Goal: Task Accomplishment & Management: Use online tool/utility

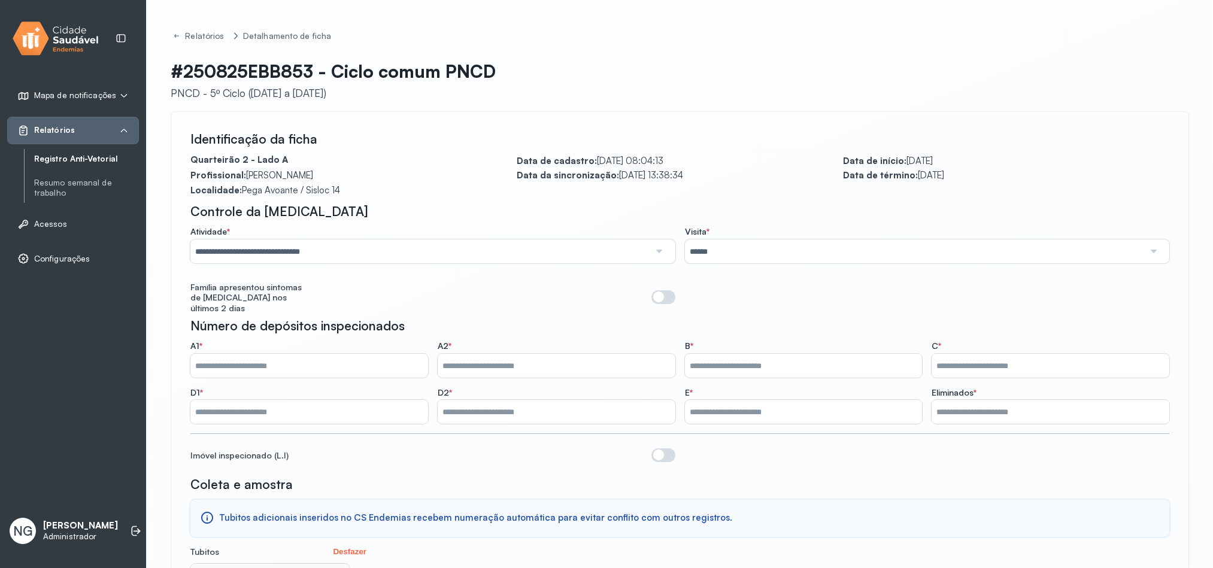
scroll to position [628, 0]
click at [69, 132] on span "Relatórios" at bounding box center [54, 130] width 41 height 10
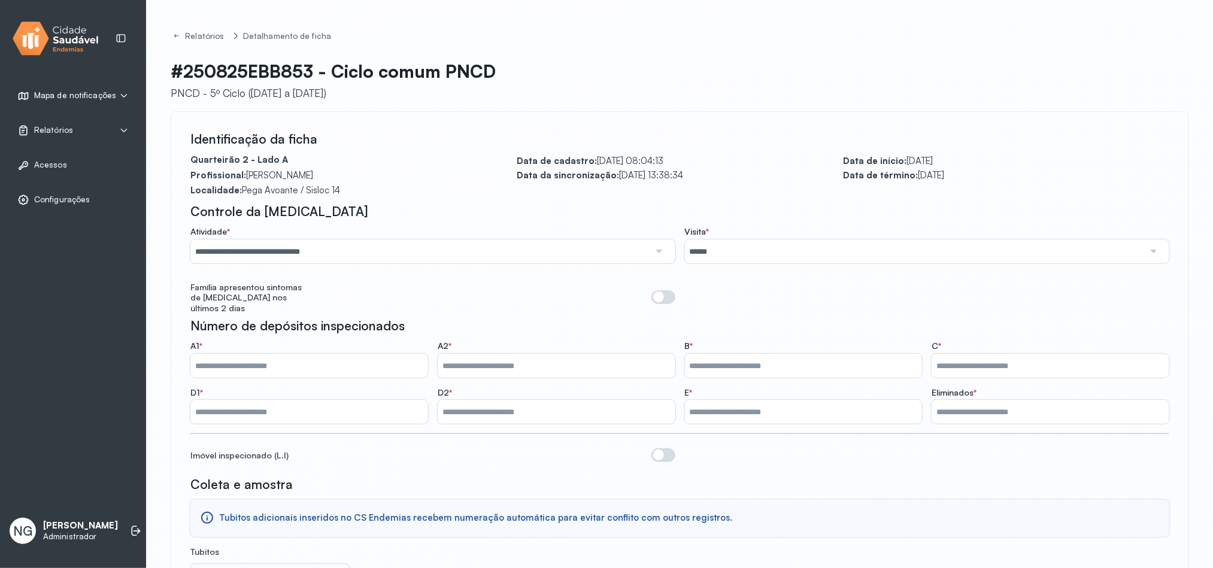
click at [83, 92] on span "Mapa de notificações" at bounding box center [75, 95] width 82 height 10
click at [61, 40] on img at bounding box center [56, 38] width 86 height 39
click at [60, 181] on span "Relatórios" at bounding box center [53, 179] width 39 height 10
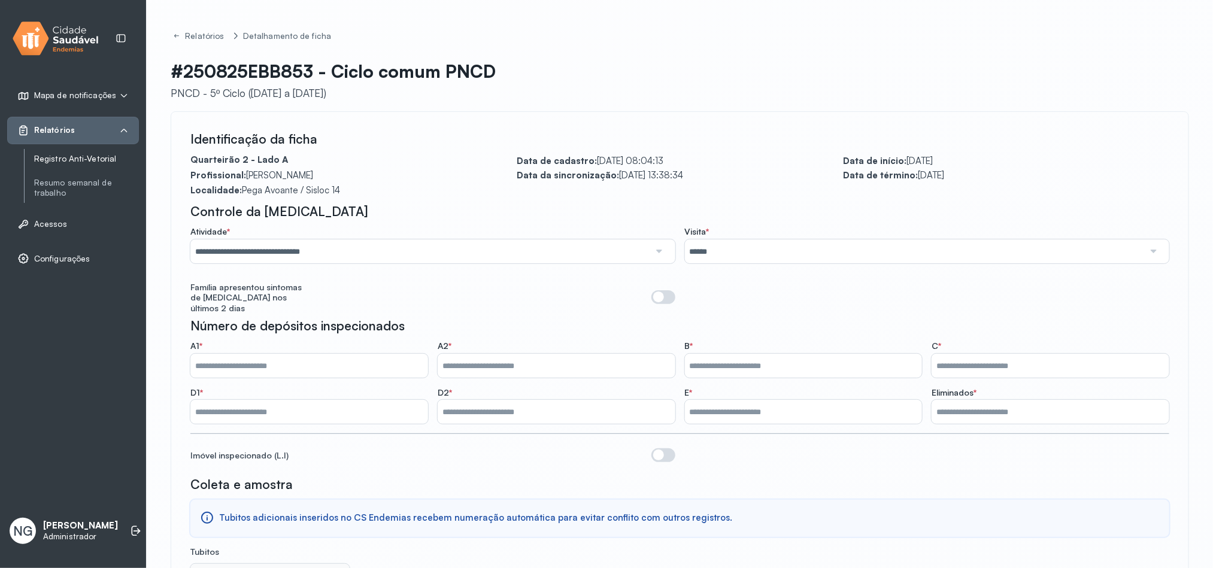
click at [75, 156] on link "Registro Anti-Vetorial" at bounding box center [86, 159] width 105 height 10
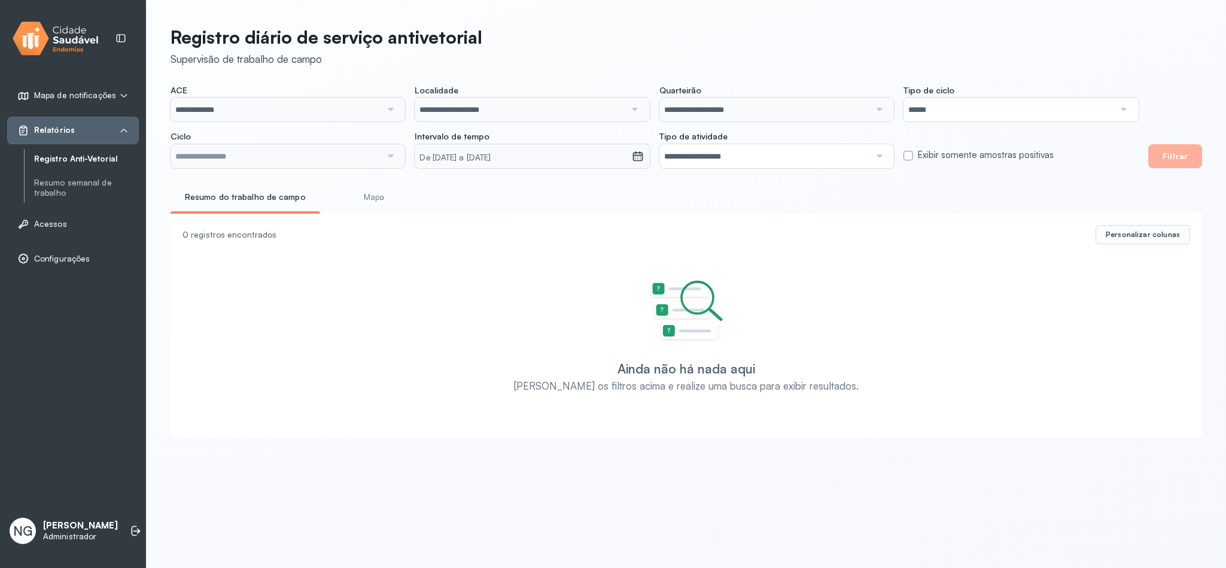
type input "**********"
click at [257, 110] on input "**********" at bounding box center [276, 110] width 211 height 24
click at [509, 157] on small "De [DATE] a [DATE]" at bounding box center [523, 158] width 207 height 12
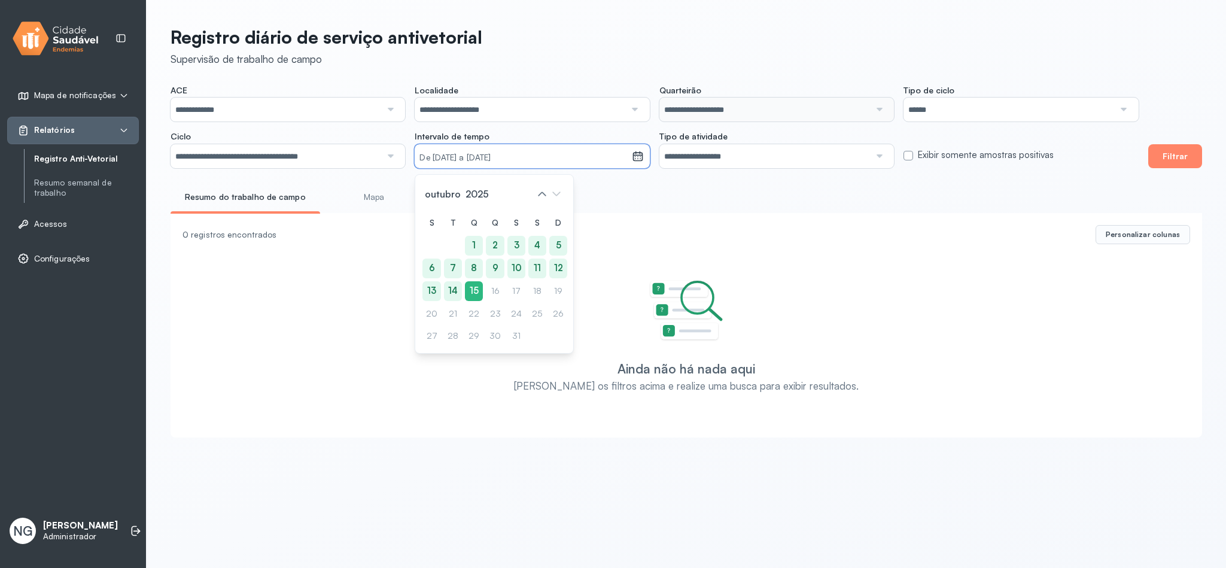
click at [539, 316] on div "S T Q Q S S D 1 2 3 4 5 6 7 8 9 10 11 12 13 14 15 16 17 18 19 20 21 22 23 24 25…" at bounding box center [495, 279] width 144 height 133
click at [541, 190] on icon at bounding box center [542, 193] width 19 height 19
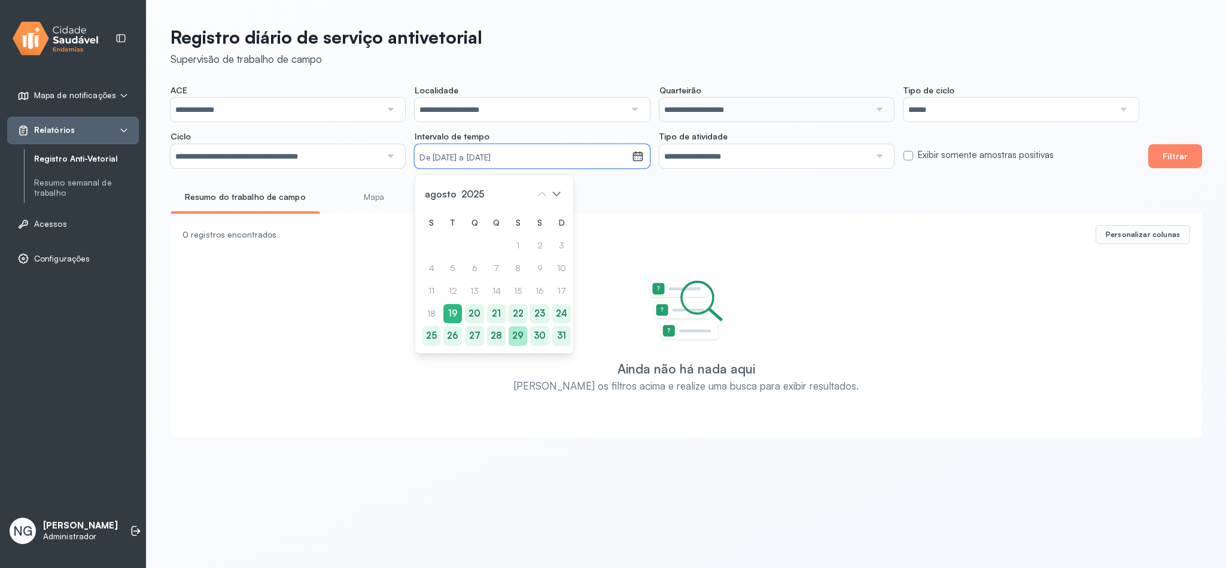
drag, startPoint x: 432, startPoint y: 338, endPoint x: 512, endPoint y: 334, distance: 80.9
click at [552, 338] on div "25" at bounding box center [561, 336] width 19 height 20
click at [518, 334] on div "29" at bounding box center [517, 336] width 19 height 20
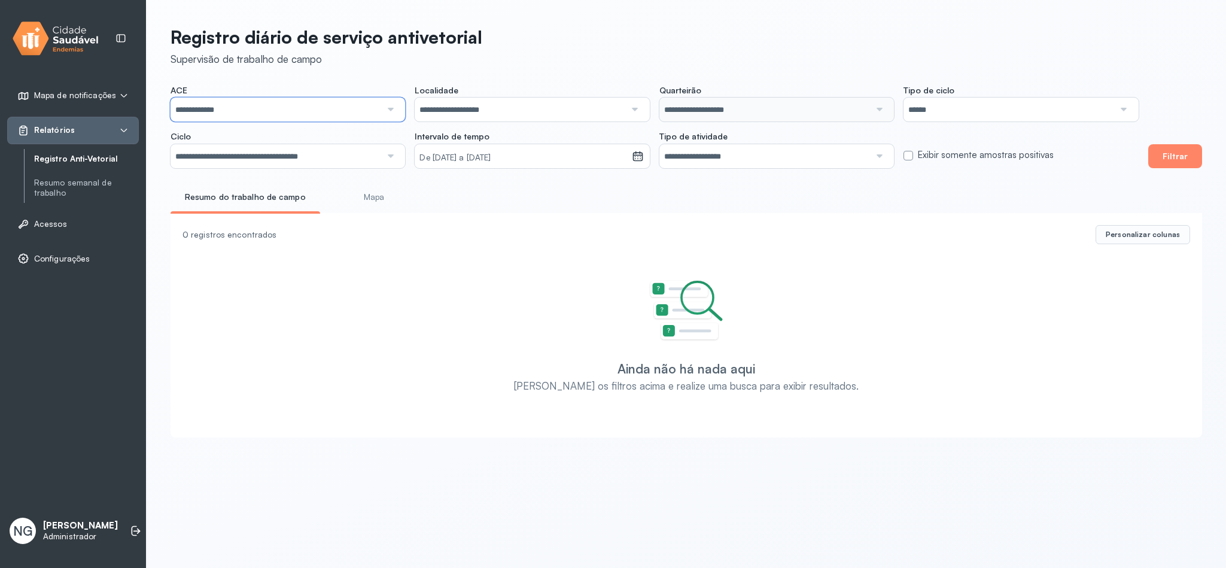
click at [327, 110] on input "**********" at bounding box center [276, 110] width 211 height 24
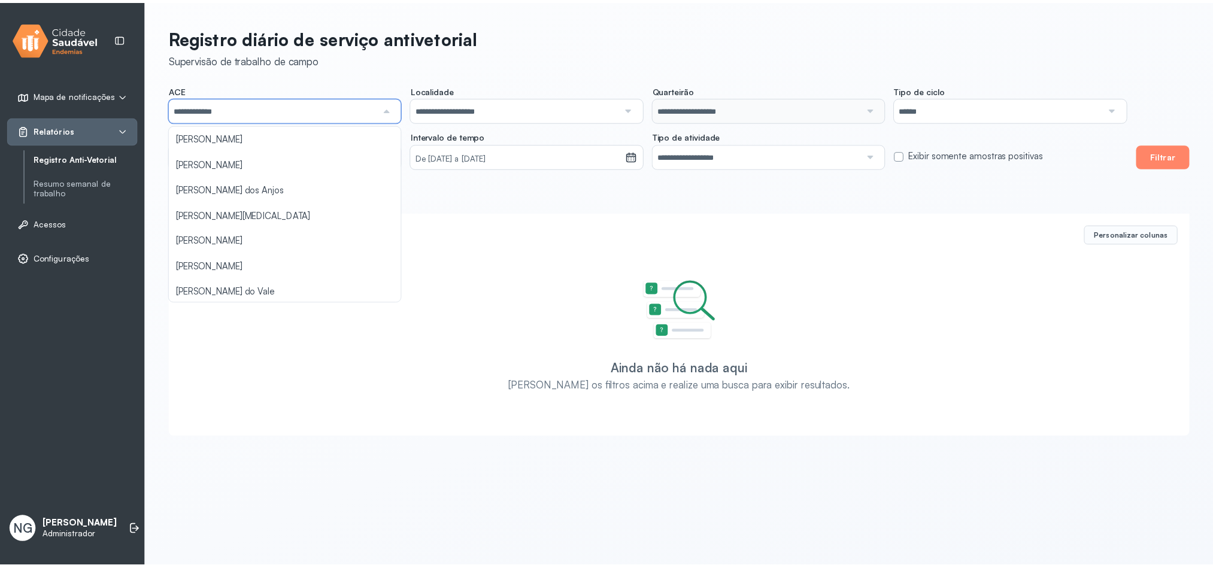
scroll to position [180, 0]
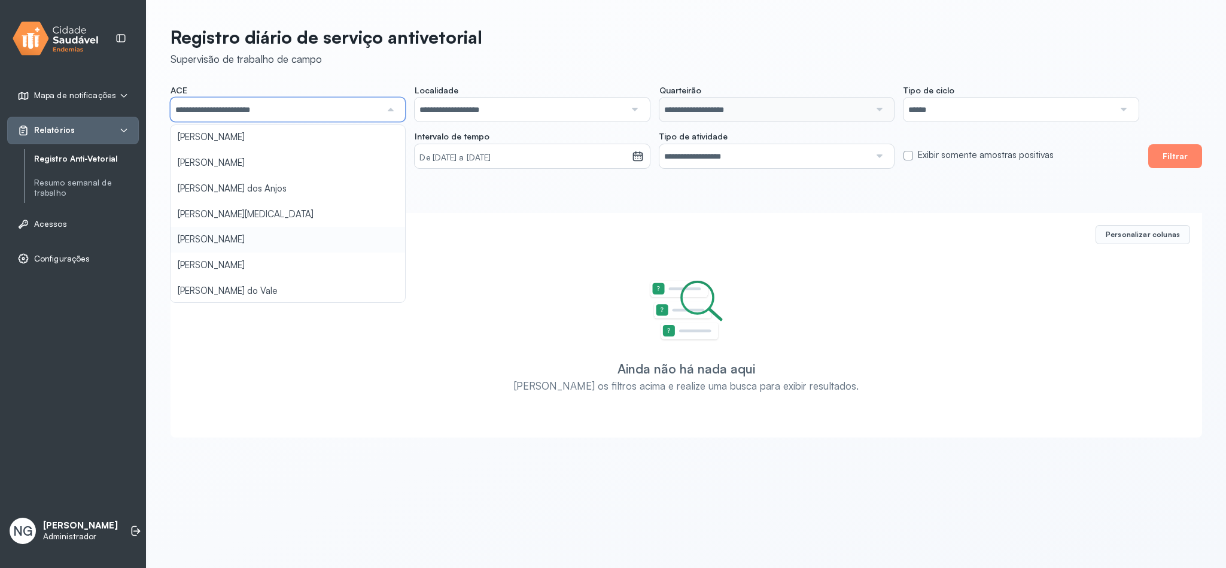
click at [242, 236] on div "**********" at bounding box center [687, 228] width 1080 height 457
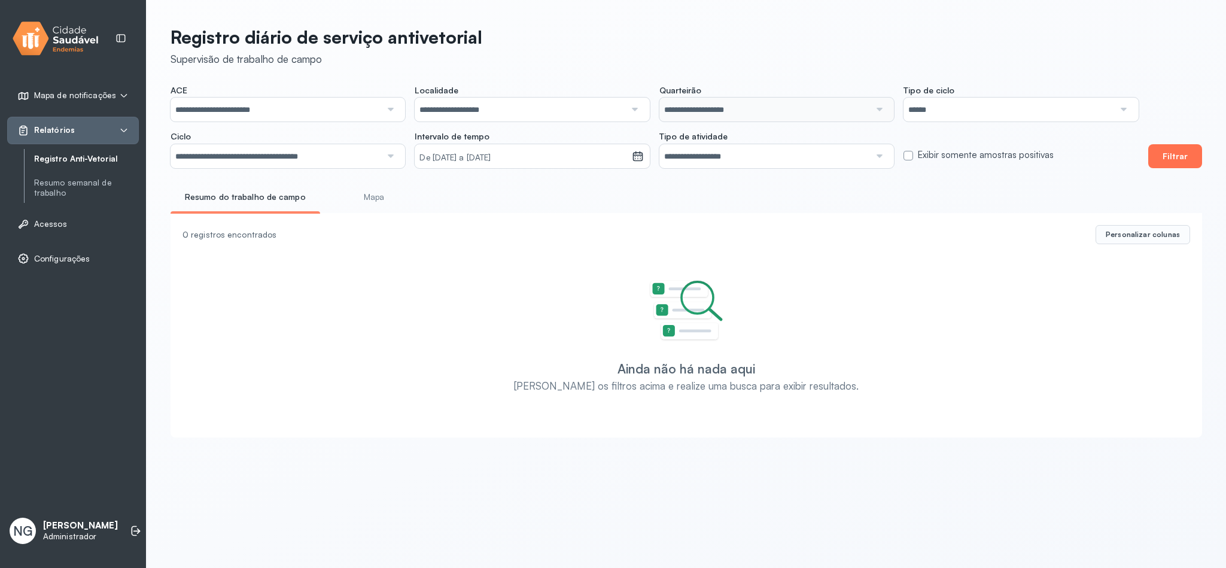
drag, startPoint x: 1175, startPoint y: 155, endPoint x: 751, endPoint y: 155, distance: 424.4
click at [1175, 154] on button "Filtrar" at bounding box center [1176, 156] width 54 height 24
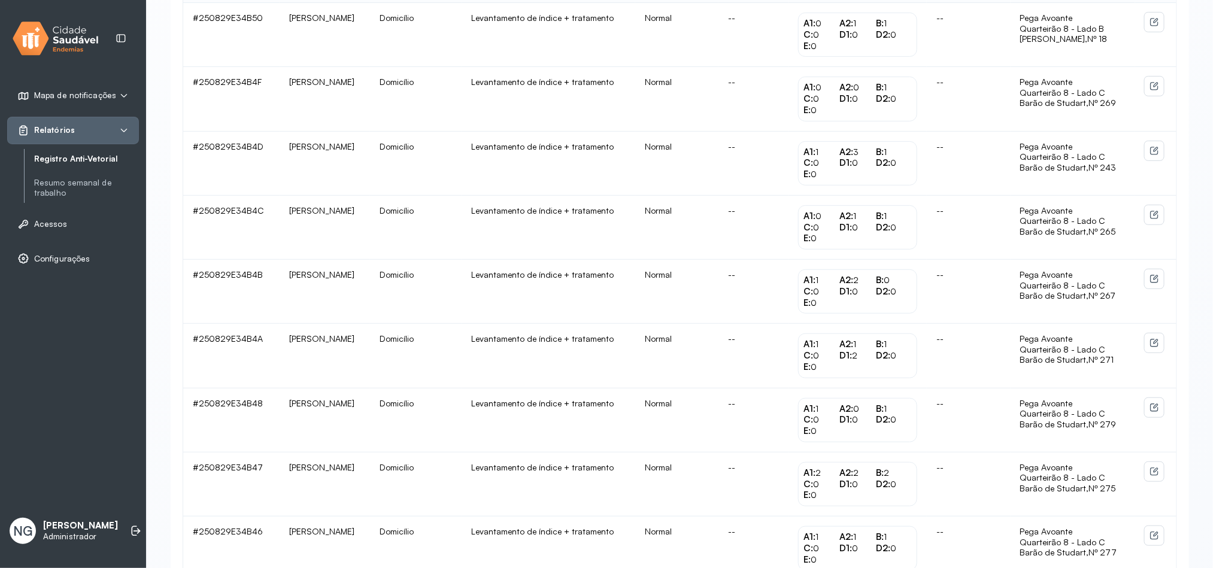
scroll to position [0, 0]
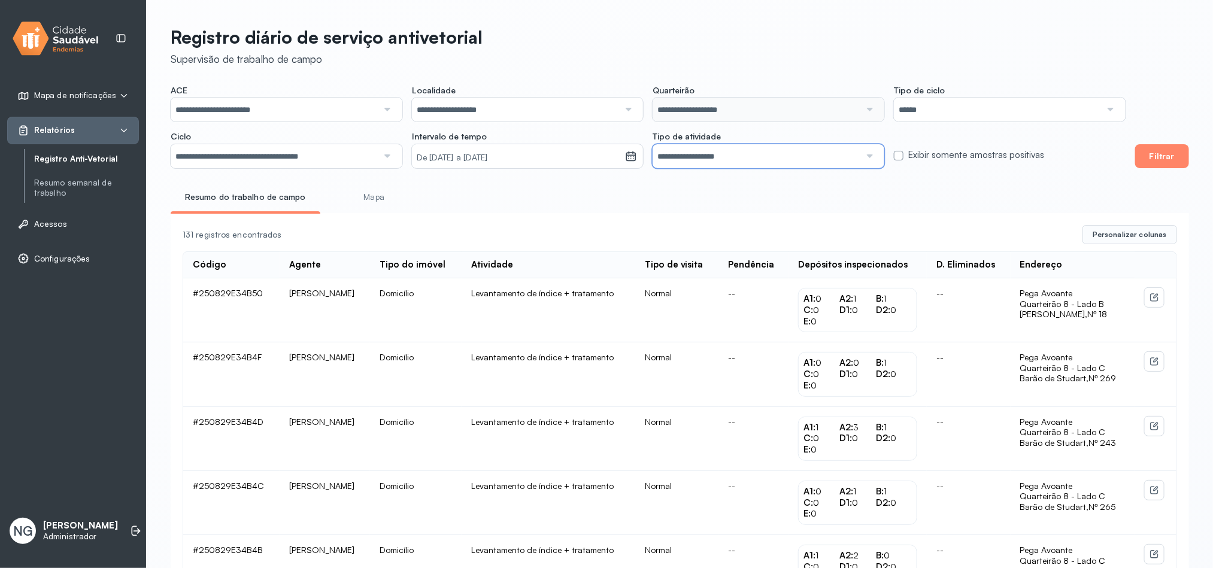
click at [721, 151] on input "**********" at bounding box center [755, 156] width 207 height 24
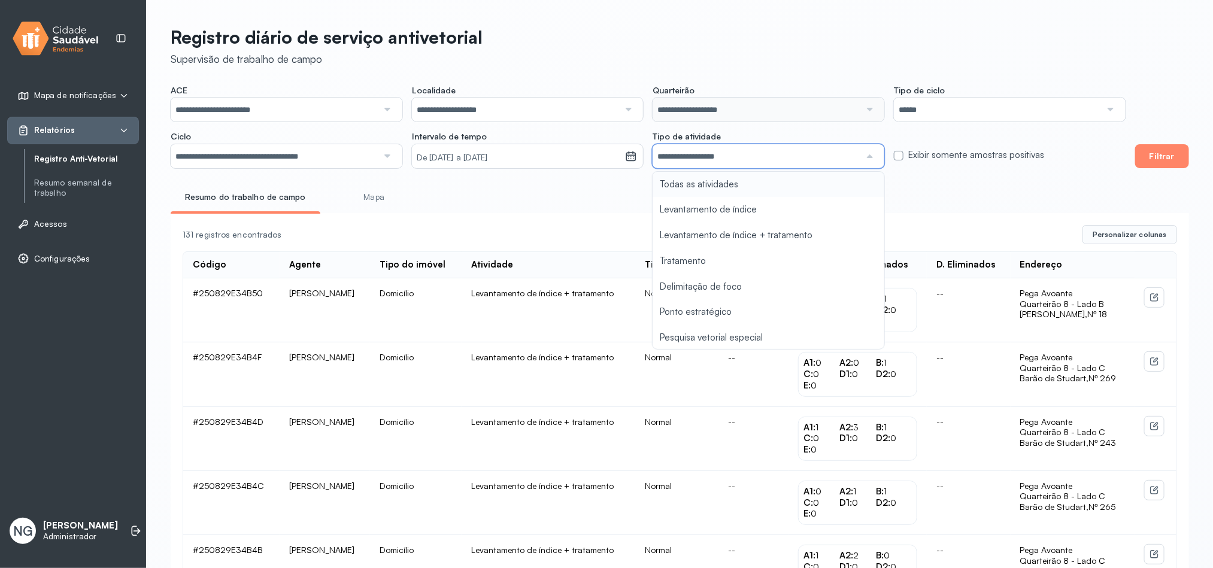
click at [770, 124] on div "**********" at bounding box center [648, 126] width 955 height 83
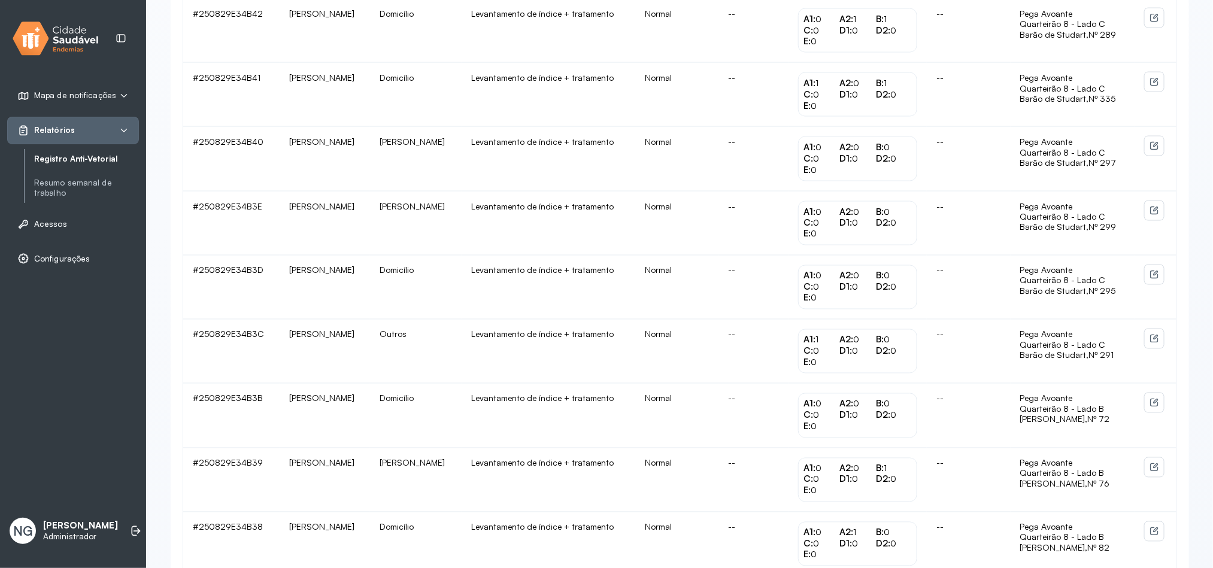
scroll to position [1083, 0]
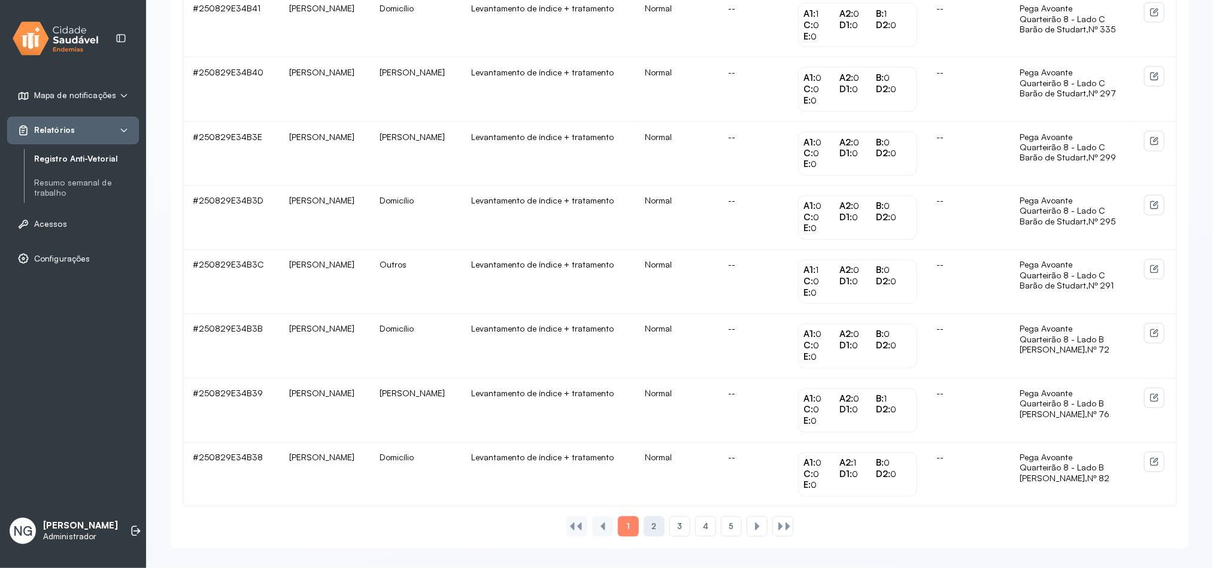
click at [652, 530] on span "2" at bounding box center [653, 527] width 5 height 10
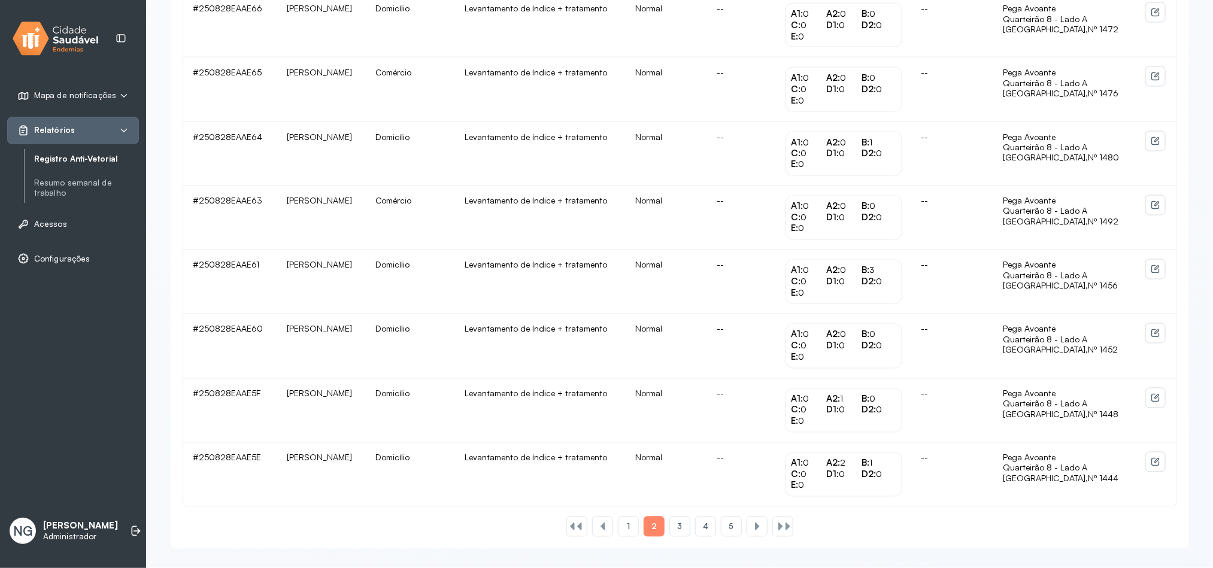
scroll to position [898, 0]
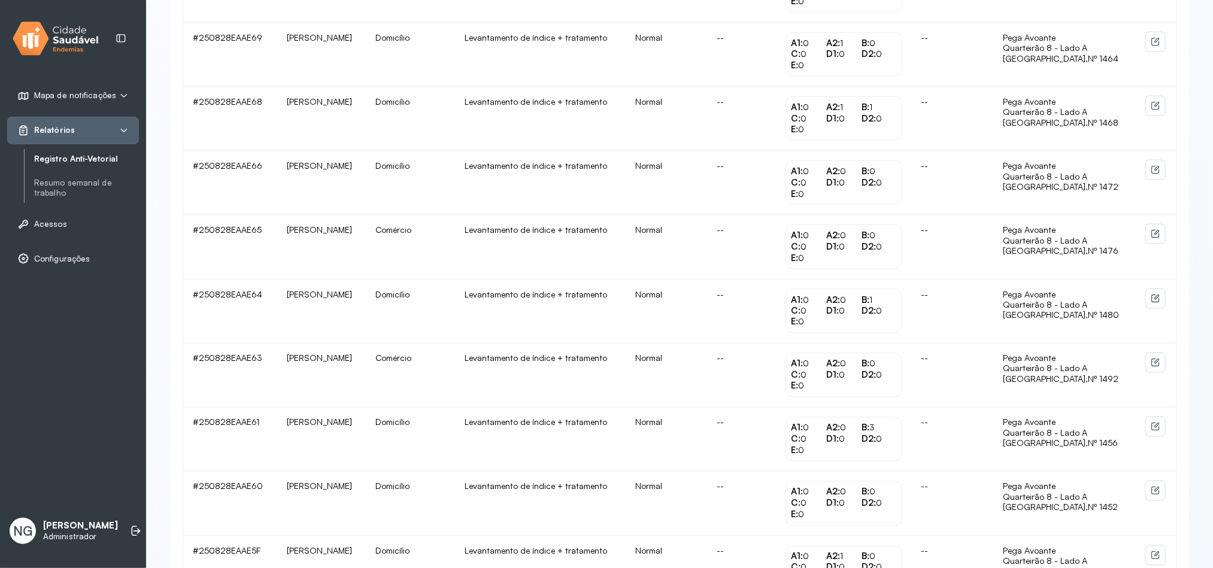
drag, startPoint x: 844, startPoint y: 78, endPoint x: 821, endPoint y: 62, distance: 28.4
click at [821, 62] on div "A1: 0 A2: 1 B: 0 C: 0 D1: 0 D2: 0 E: 0" at bounding box center [843, 54] width 116 height 44
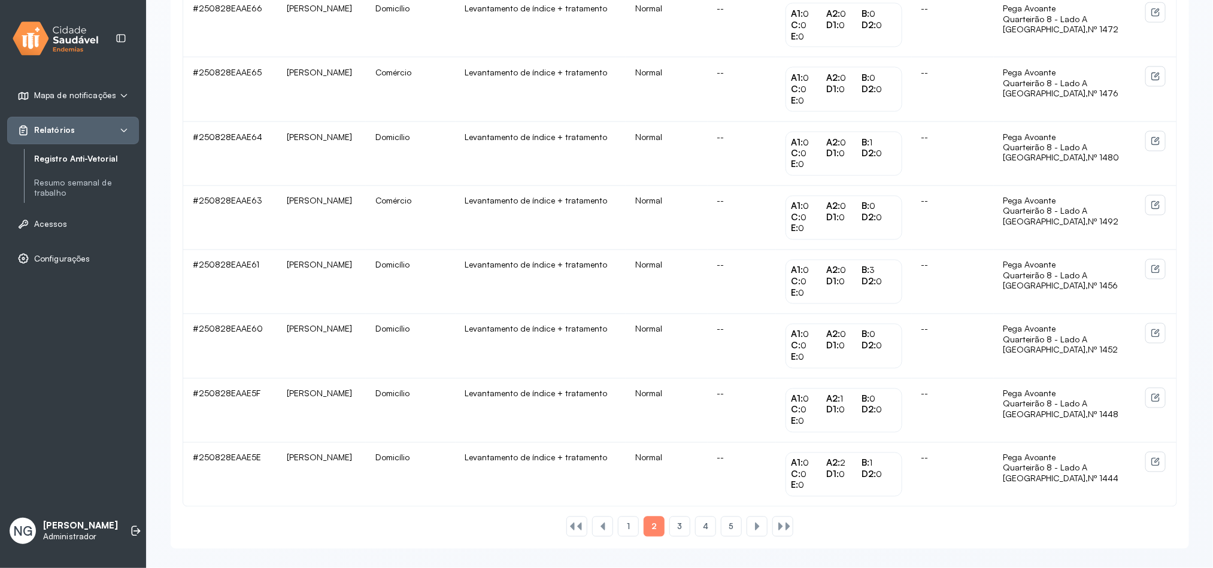
scroll to position [1083, 0]
click at [679, 526] on span "3" at bounding box center [679, 527] width 5 height 10
click at [721, 530] on div "4" at bounding box center [731, 527] width 21 height 20
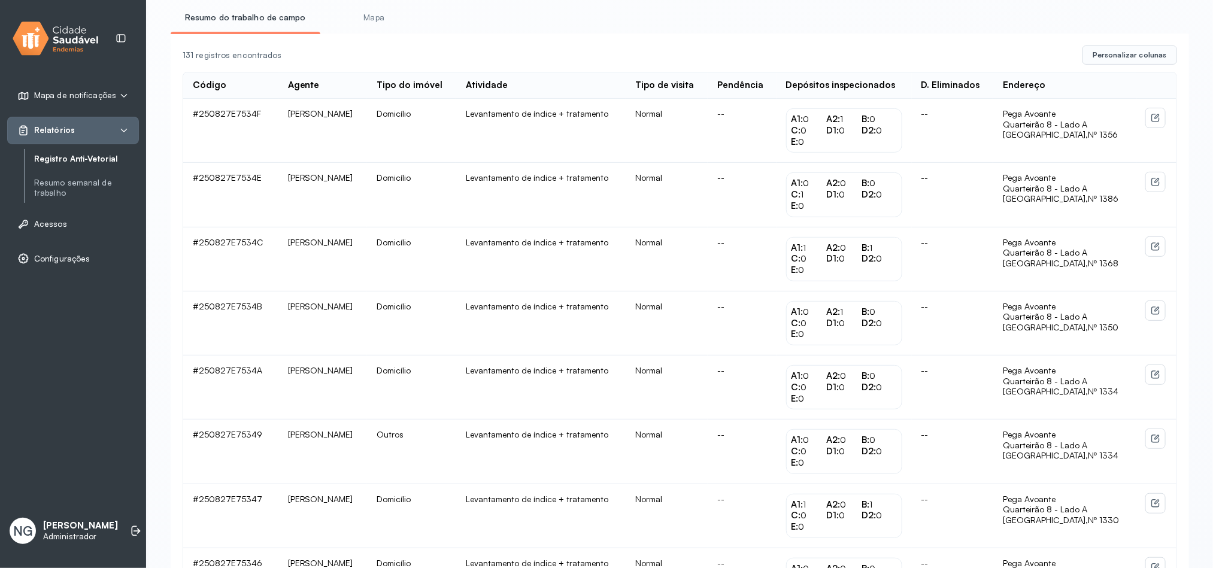
scroll to position [269, 0]
